Goal: Navigation & Orientation: Go to known website

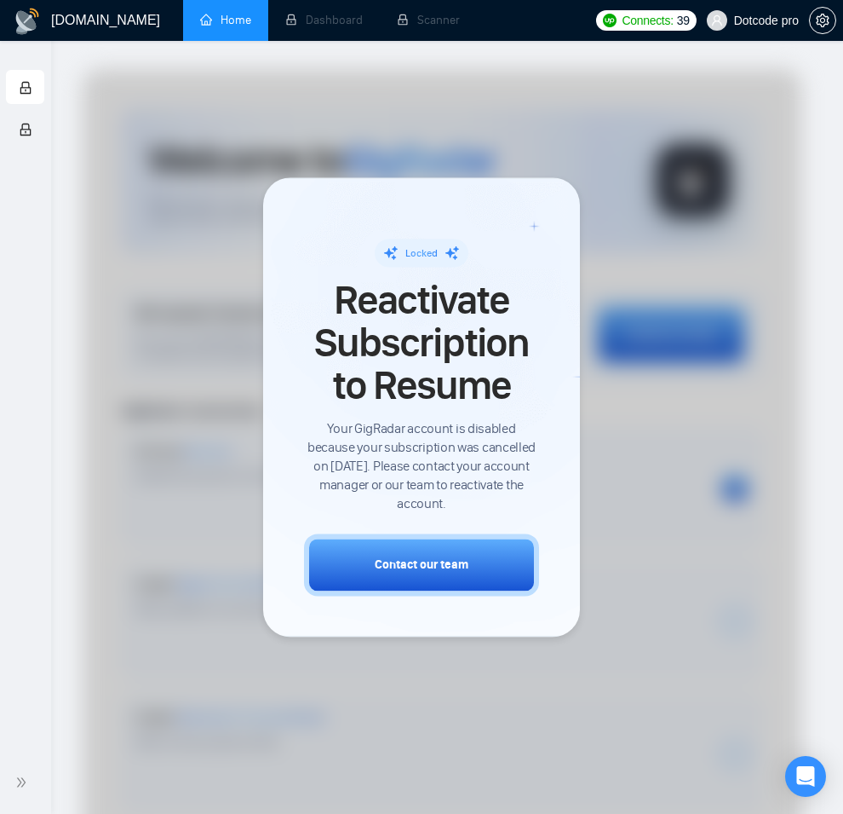
click at [659, 200] on div at bounding box center [442, 760] width 719 height 1383
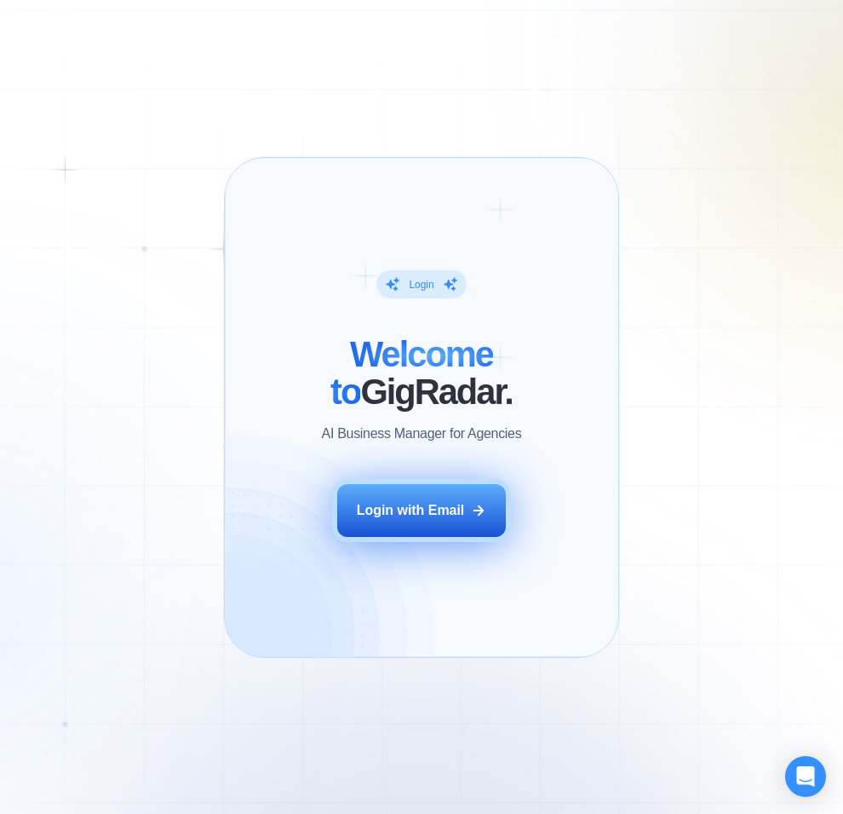
click at [429, 489] on button "Login with Email" at bounding box center [421, 510] width 169 height 53
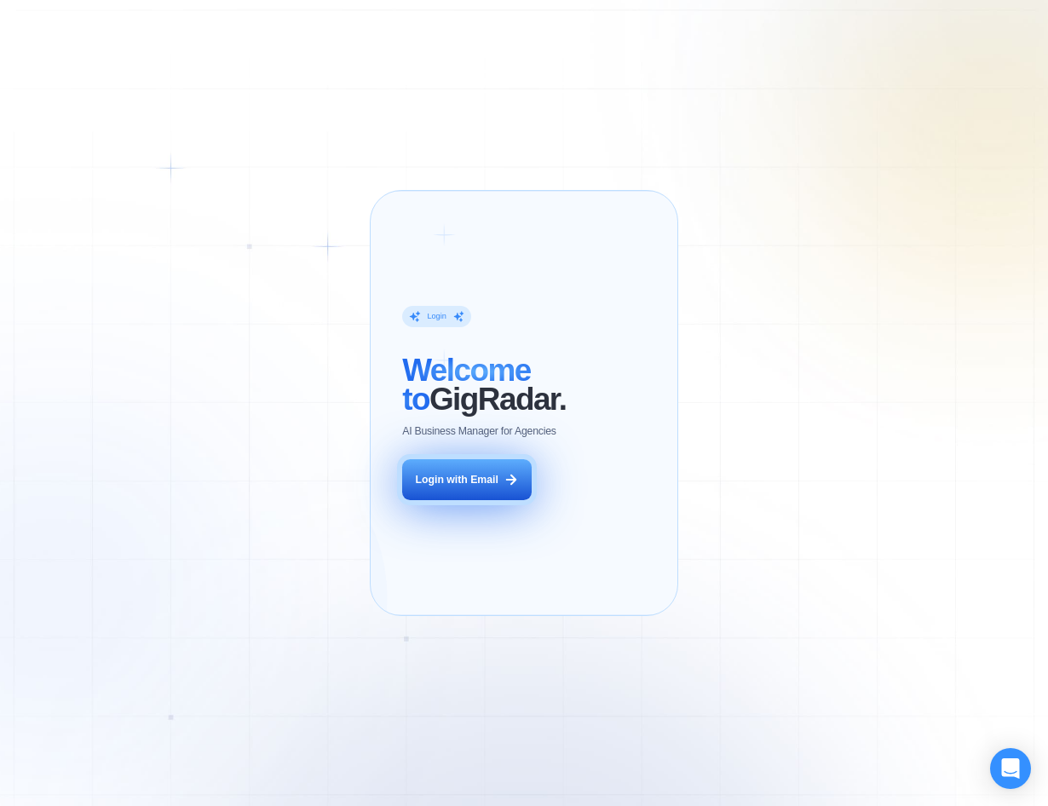
click at [509, 487] on icon at bounding box center [510, 479] width 15 height 15
